Goal: Find specific page/section: Find specific page/section

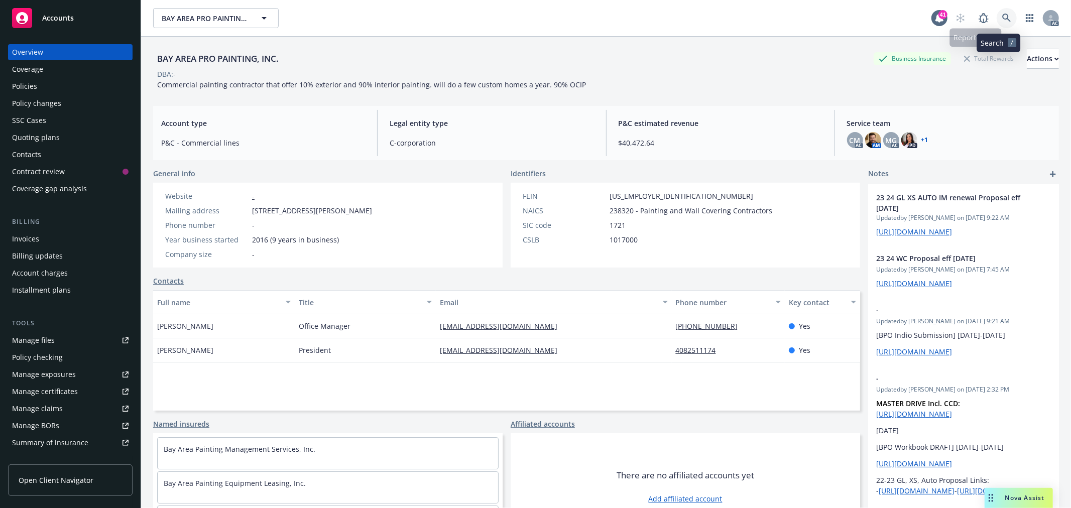
click at [1002, 20] on icon at bounding box center [1006, 18] width 9 height 9
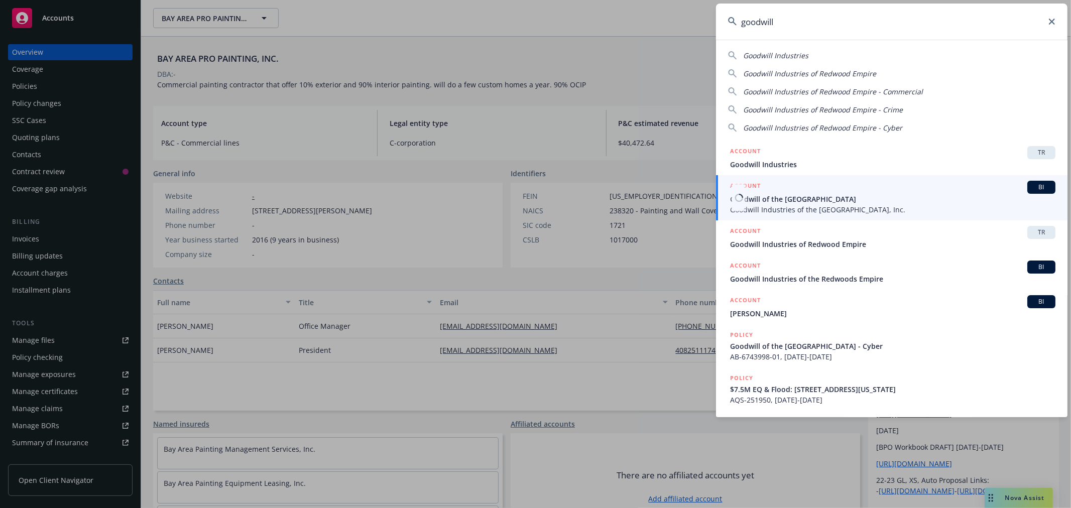
type input "goodwill"
click at [879, 201] on span "Goodwill of the [GEOGRAPHIC_DATA]" at bounding box center [892, 199] width 325 height 11
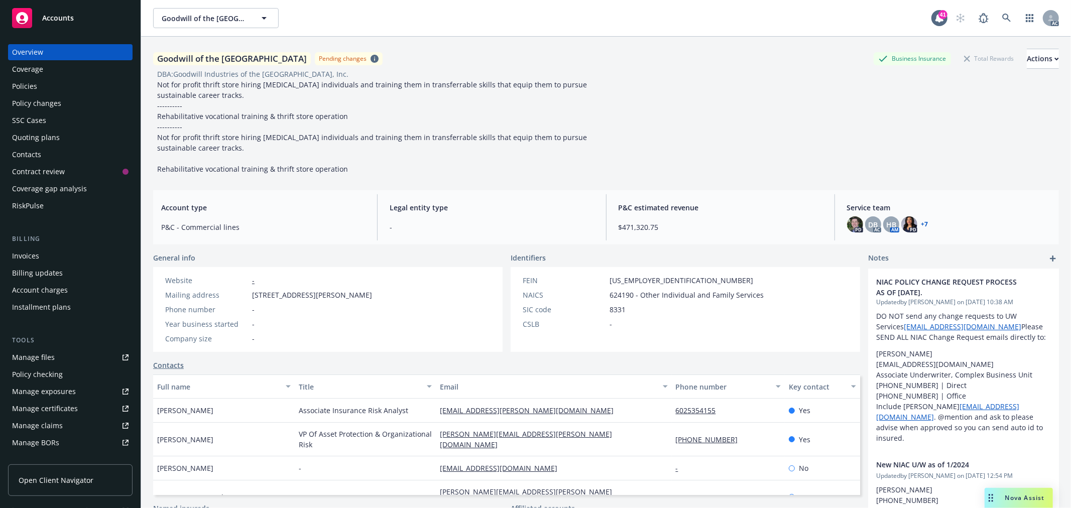
click at [26, 82] on div "Policies" at bounding box center [24, 86] width 25 height 16
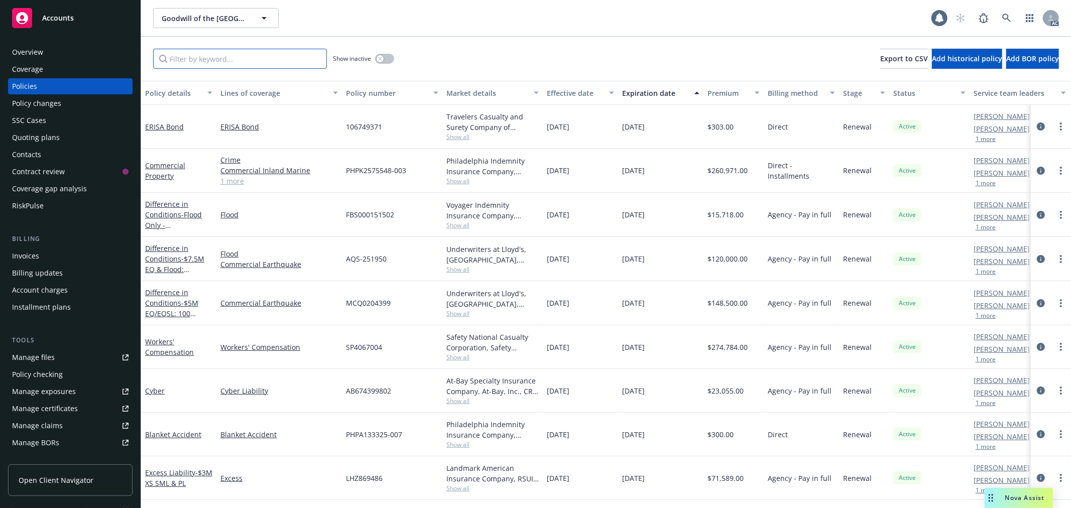
click at [283, 59] on input "Filter by keyword..." at bounding box center [240, 59] width 174 height 20
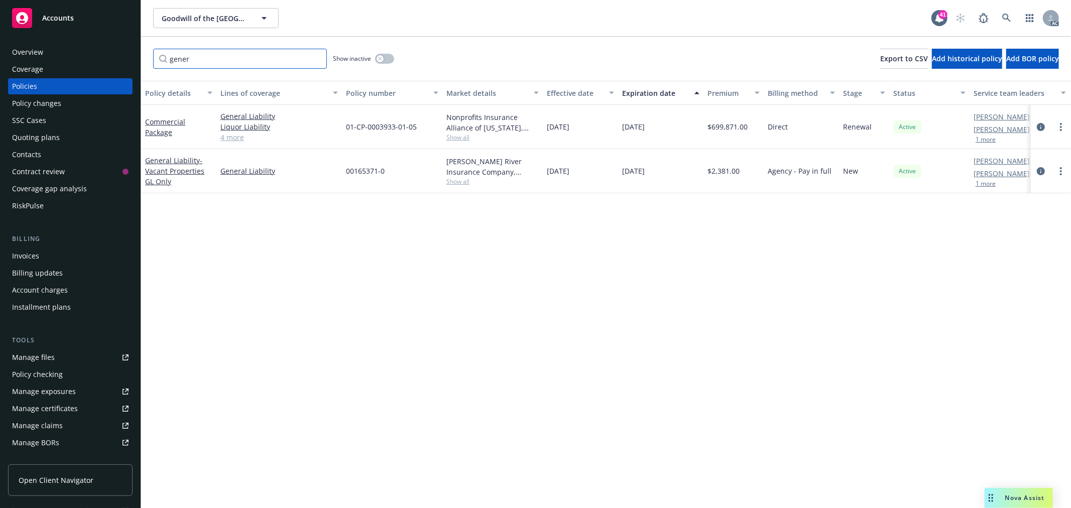
type input "gener"
drag, startPoint x: 423, startPoint y: 126, endPoint x: 347, endPoint y: 128, distance: 75.8
click at [347, 128] on div "01-CP-0003933-01-05" at bounding box center [392, 127] width 100 height 44
copy span "01-CP-0003933-01-05"
